Goal: Find specific page/section: Find specific page/section

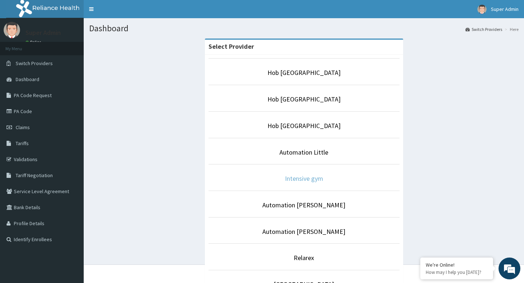
click at [307, 178] on link "Intensive gym" at bounding box center [304, 178] width 38 height 8
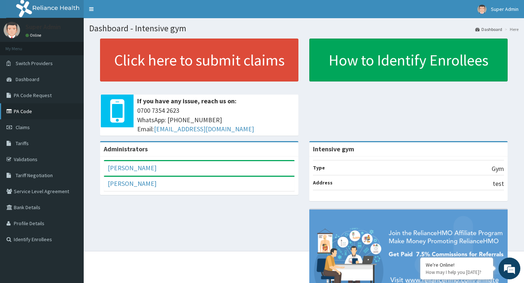
click at [32, 111] on link "PA Code" at bounding box center [42, 111] width 84 height 16
